Goal: Obtain resource: Download file/media

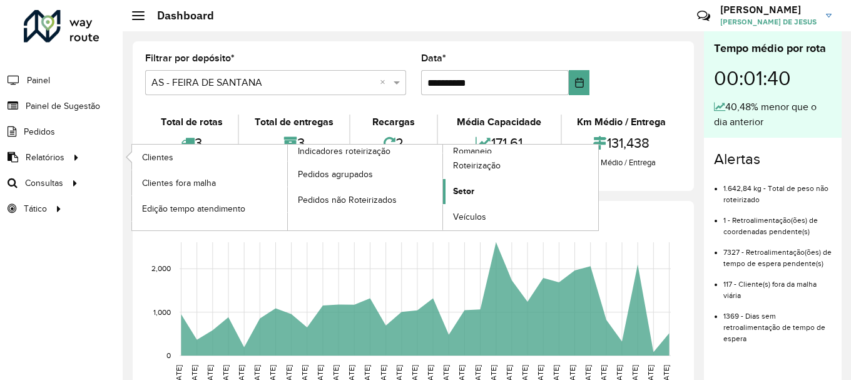
click at [457, 188] on span "Setor" at bounding box center [463, 191] width 21 height 13
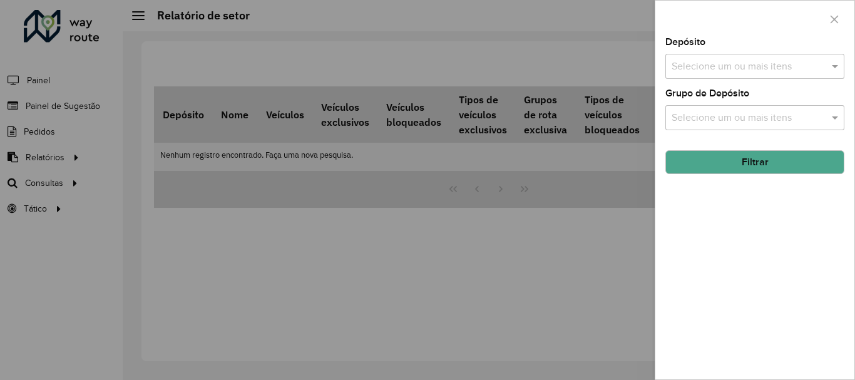
click at [772, 59] on input "text" at bounding box center [748, 66] width 160 height 15
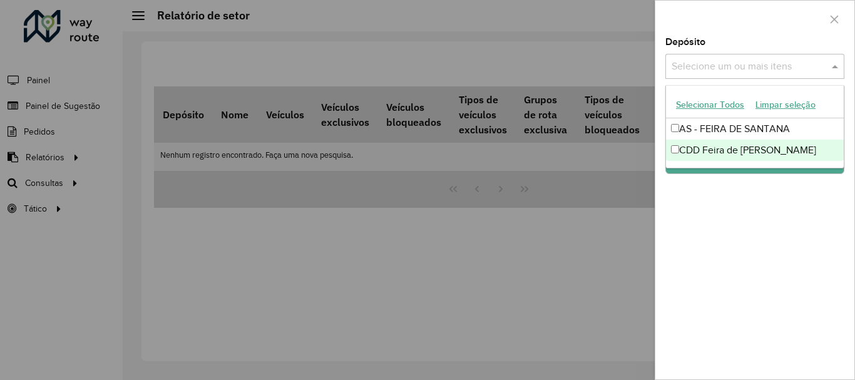
click at [703, 148] on div "CDD Feira de [PERSON_NAME]" at bounding box center [755, 150] width 178 height 21
click at [699, 202] on div "Depósito Selecione um ou mais itens CDD Feira de Santana × × Grupo de Depósito …" at bounding box center [754, 209] width 199 height 342
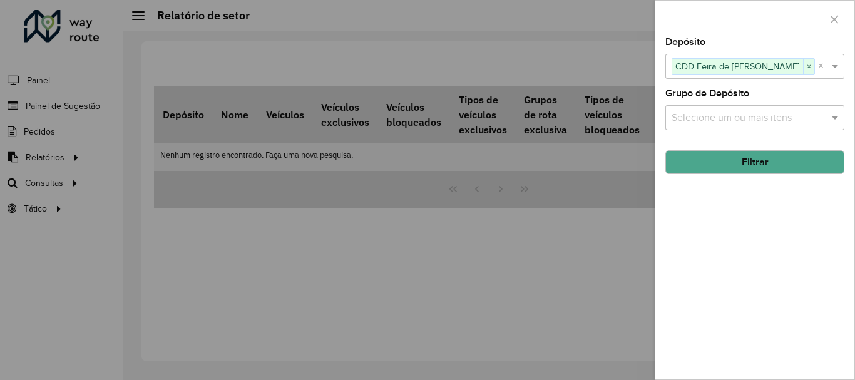
click at [740, 160] on button "Filtrar" at bounding box center [754, 162] width 179 height 24
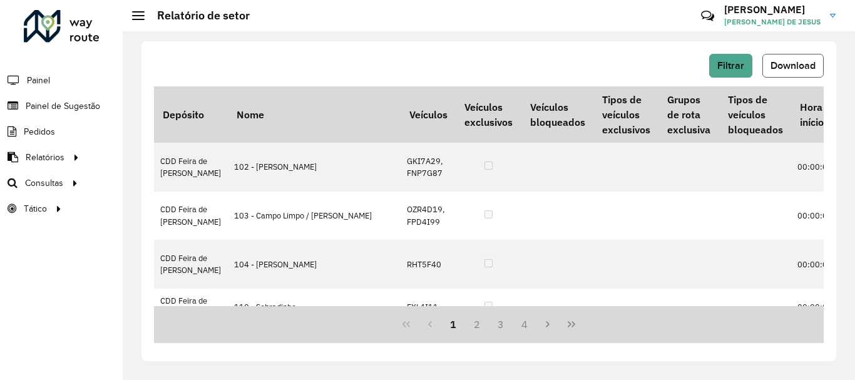
click at [795, 69] on span "Download" at bounding box center [792, 65] width 45 height 11
click at [165, 207] on span "Setores" at bounding box center [157, 208] width 31 height 13
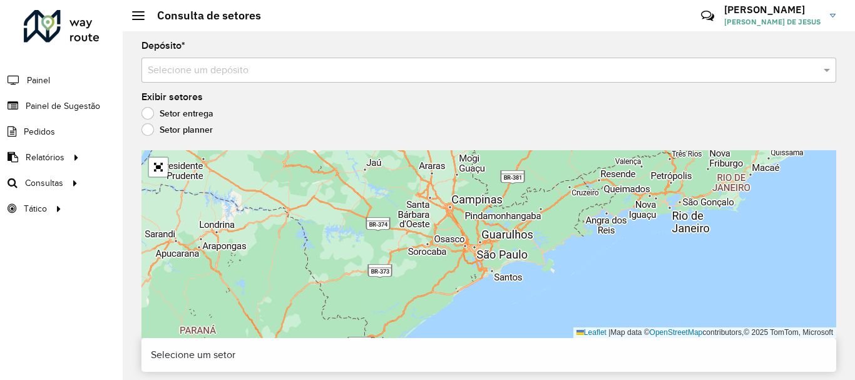
click at [217, 69] on input "text" at bounding box center [476, 70] width 657 height 15
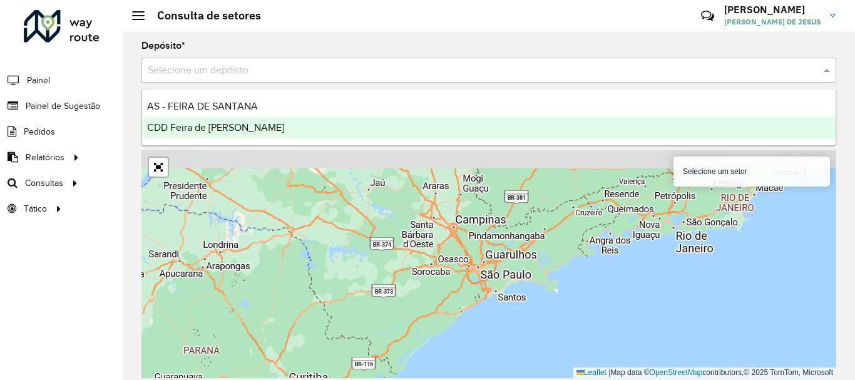
click at [211, 127] on span "CDD Feira de [PERSON_NAME]" at bounding box center [215, 127] width 137 height 11
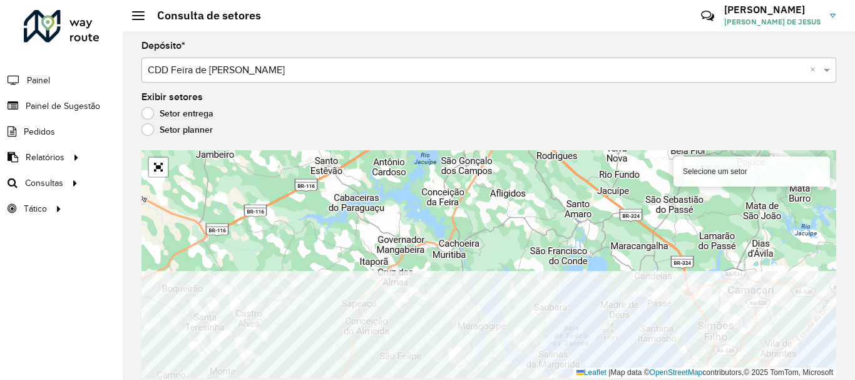
click at [383, 379] on html "Aguarde... Pop-up bloqueado! Seu navegador bloqueou automáticamente a abertura …" at bounding box center [427, 190] width 855 height 380
